Goal: Find specific page/section: Find specific page/section

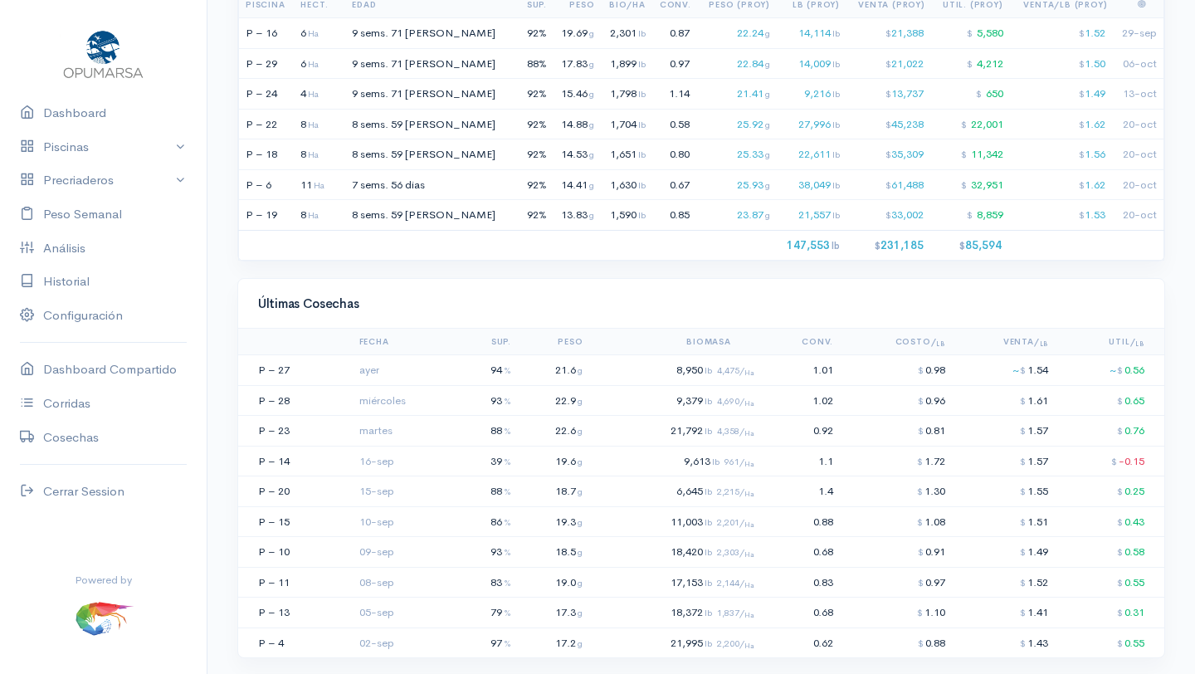
scroll to position [1188, 0]
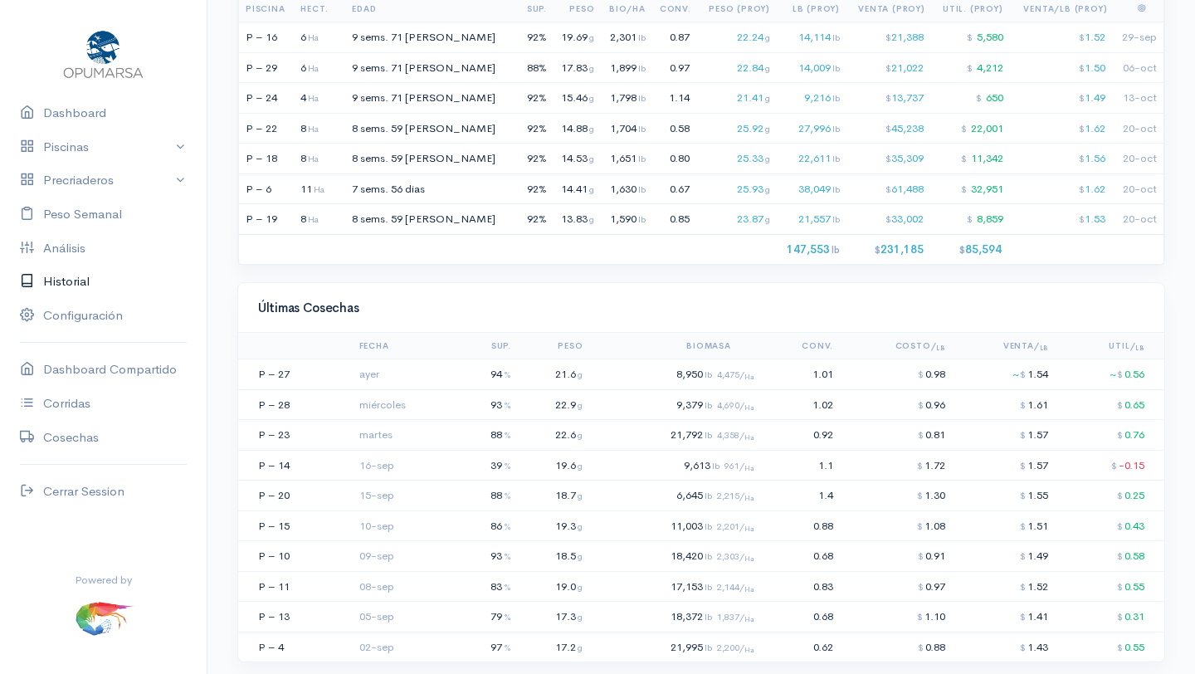
click at [69, 282] on link "Historial" at bounding box center [103, 282] width 207 height 34
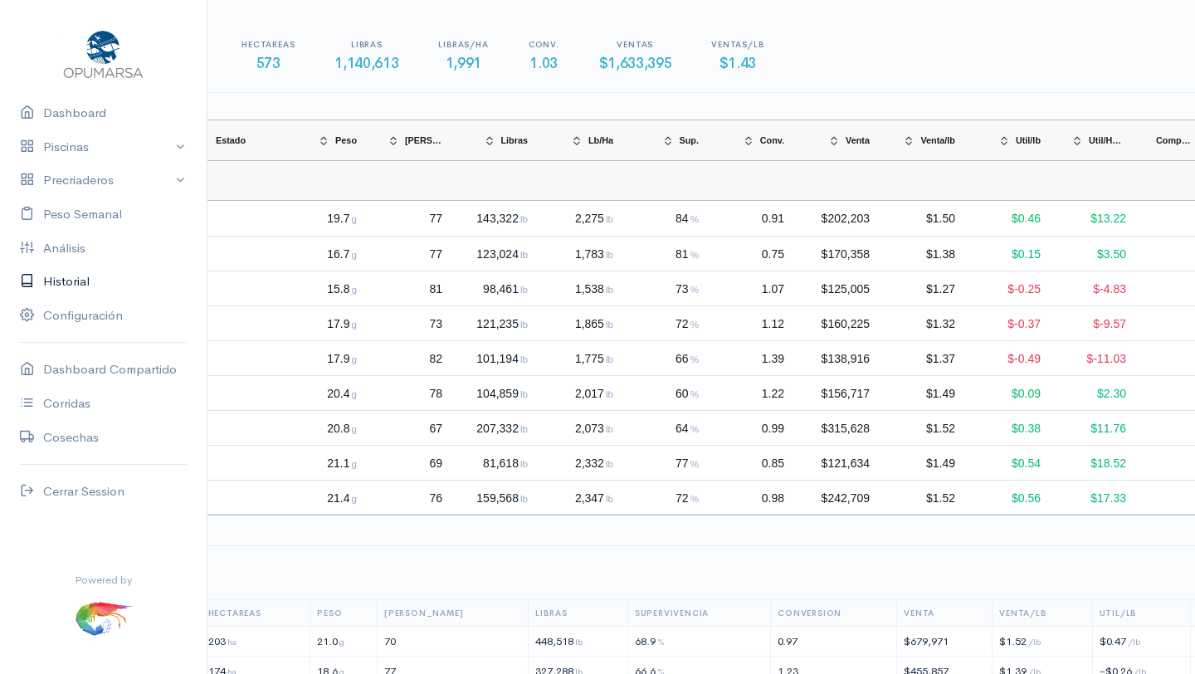
scroll to position [0, 350]
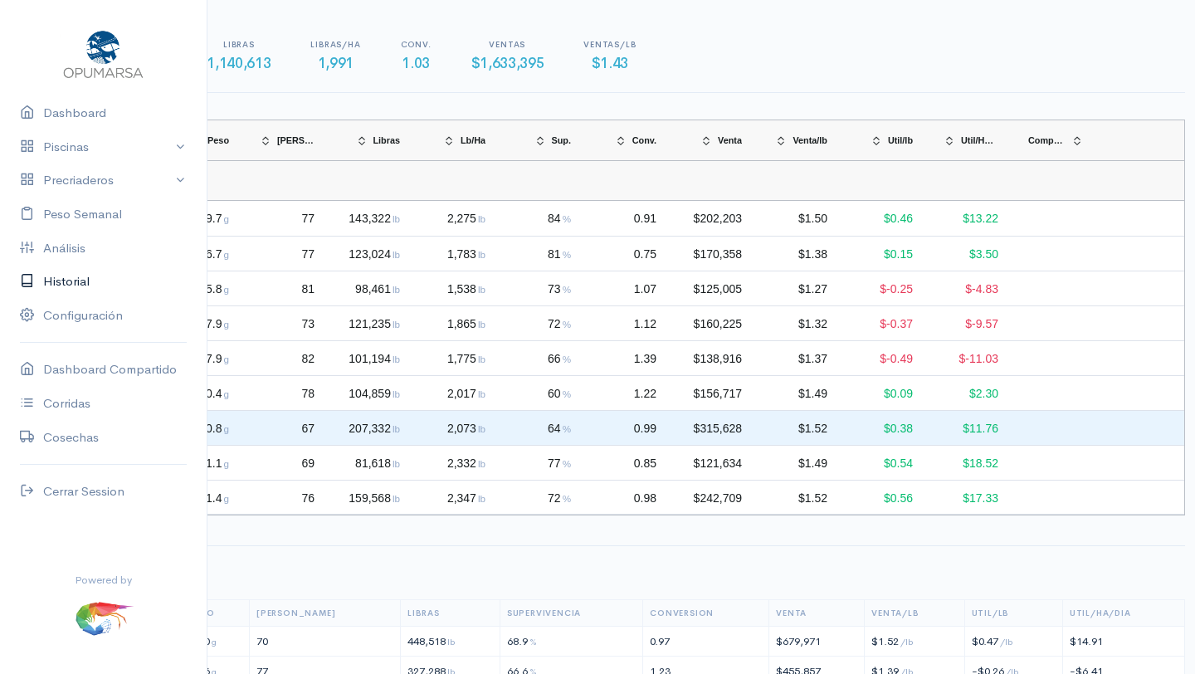
click at [0, 265] on link "Historial" at bounding box center [103, 282] width 207 height 34
